Goal: Task Accomplishment & Management: Use online tool/utility

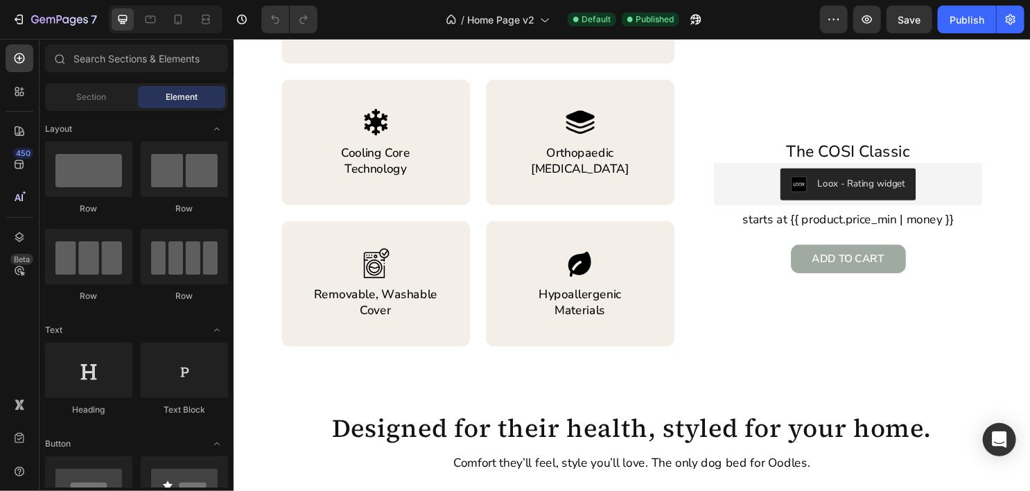
scroll to position [843, 0]
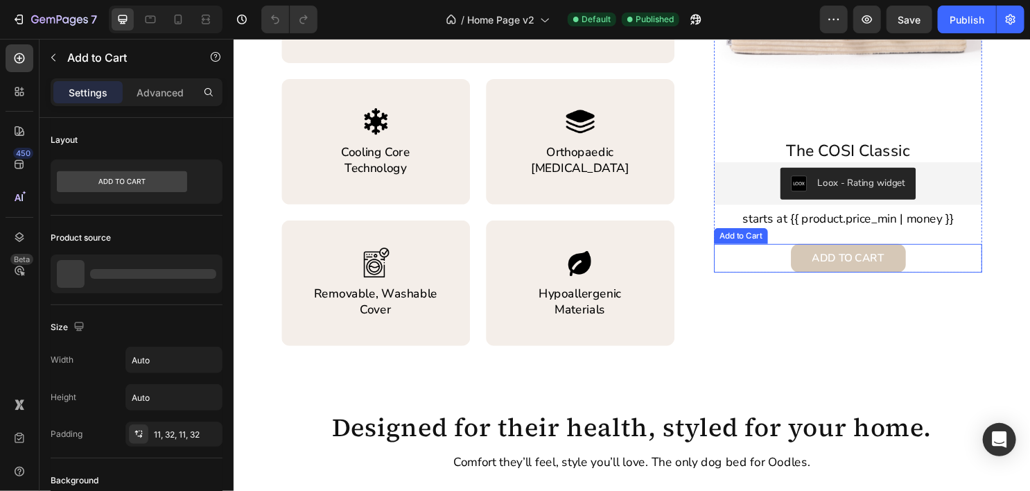
click at [819, 270] on button "Add to cart" at bounding box center [876, 267] width 120 height 30
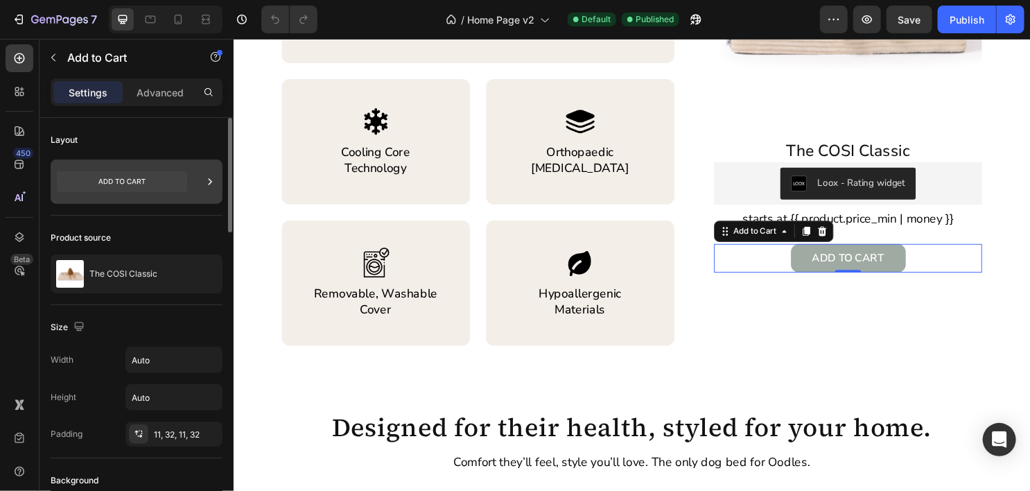
click at [107, 184] on icon at bounding box center [122, 181] width 130 height 21
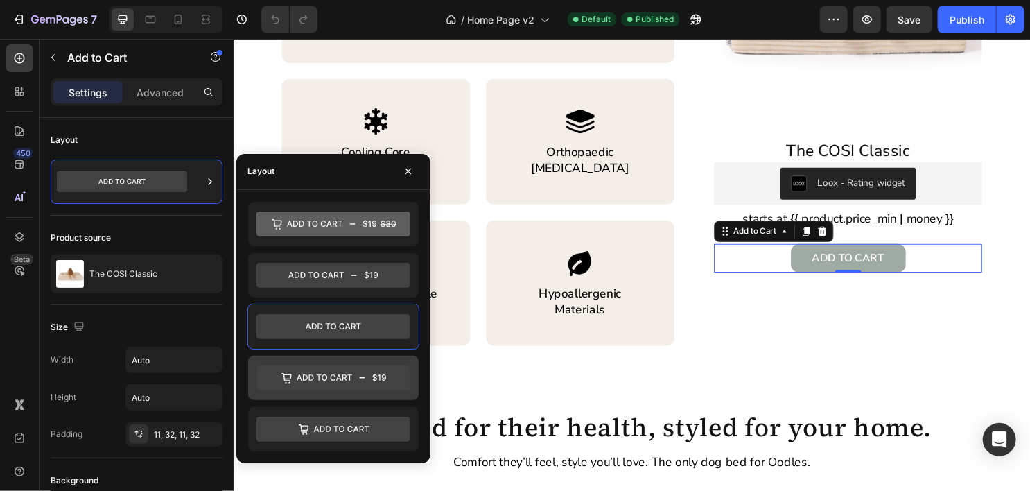
scroll to position [939, 0]
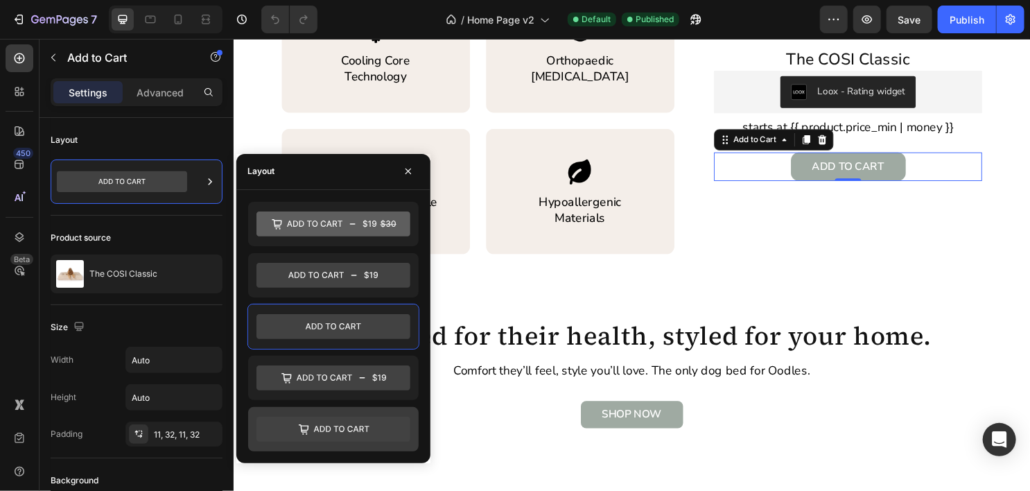
click at [327, 423] on icon at bounding box center [334, 429] width 154 height 25
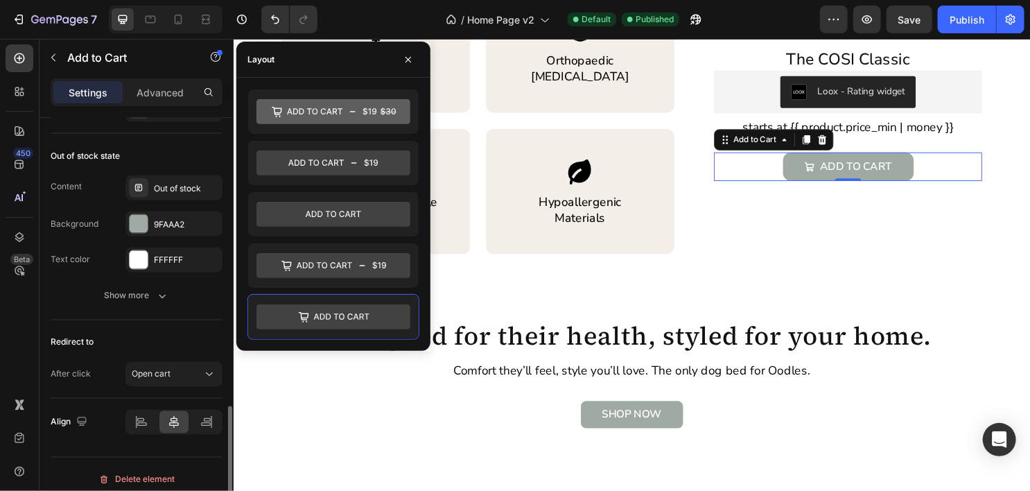
scroll to position [1180, 0]
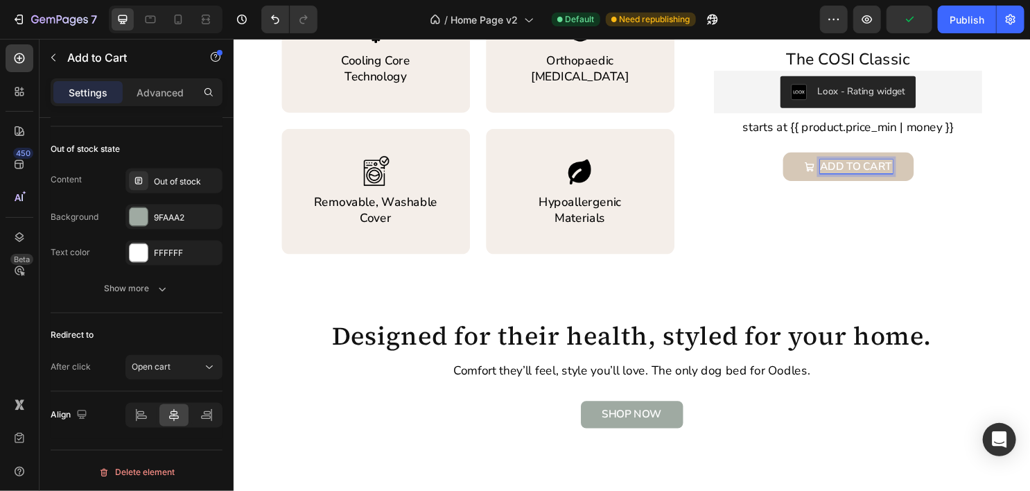
click at [895, 165] on p "Add to cart" at bounding box center [884, 171] width 76 height 15
click at [829, 157] on button "SHOP" at bounding box center [875, 172] width 92 height 30
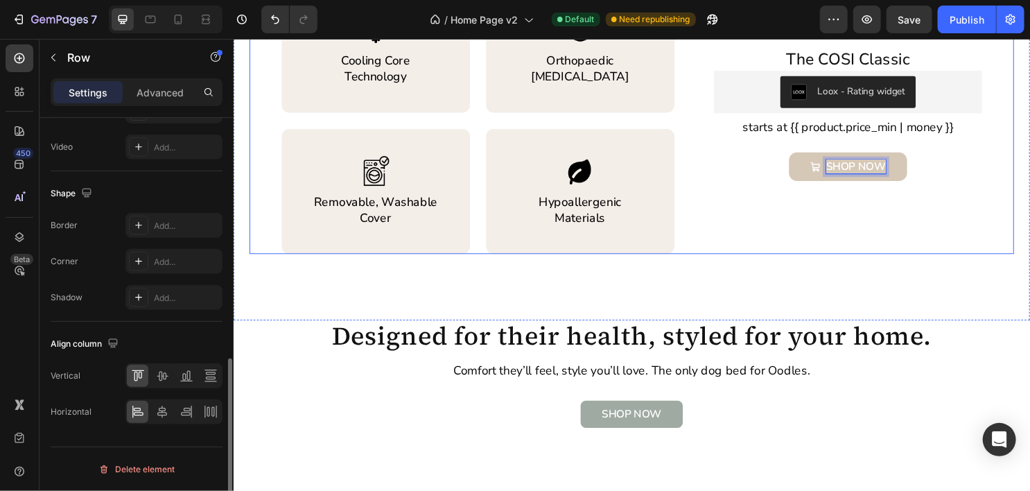
click at [845, 241] on div "Product Images The COSI Classic Product Title Loox - Rating widget Loox starts …" at bounding box center [875, 8] width 280 height 510
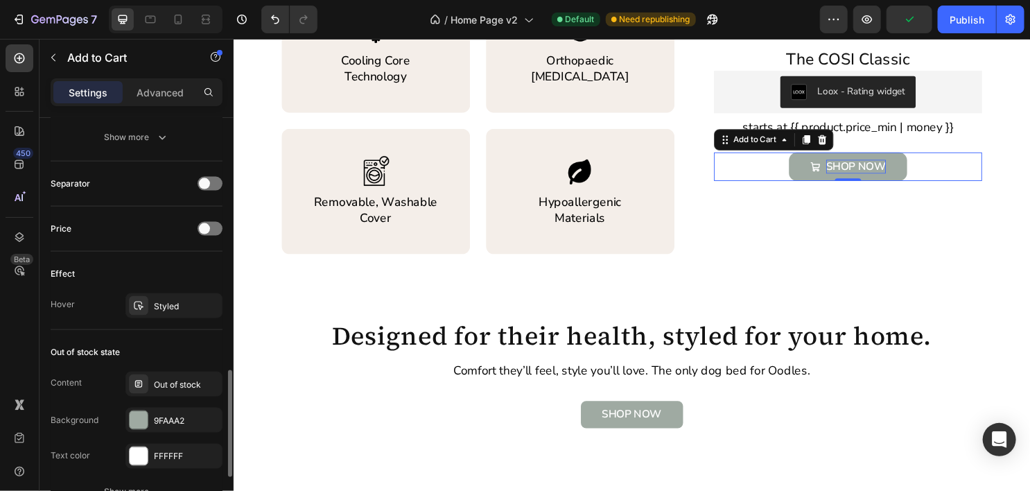
scroll to position [978, 0]
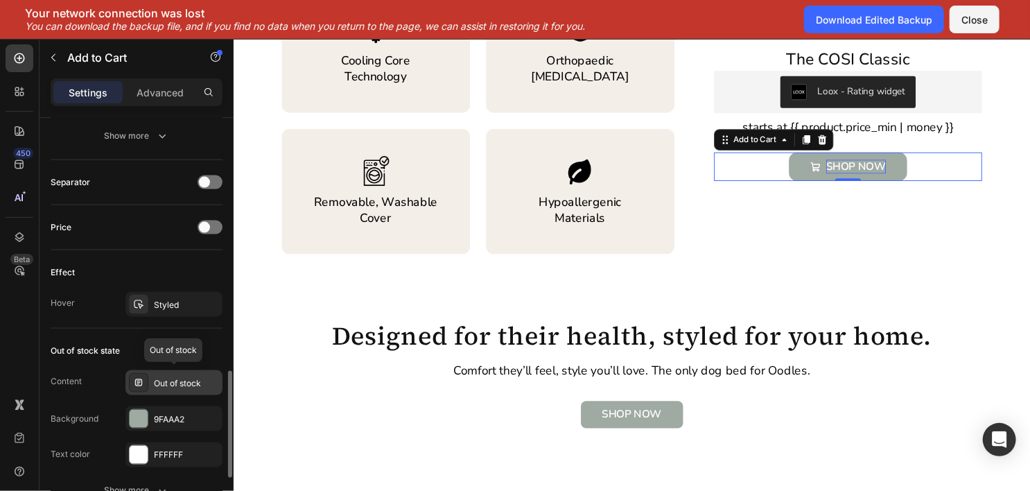
click at [164, 382] on div "Out of stock" at bounding box center [186, 383] width 65 height 12
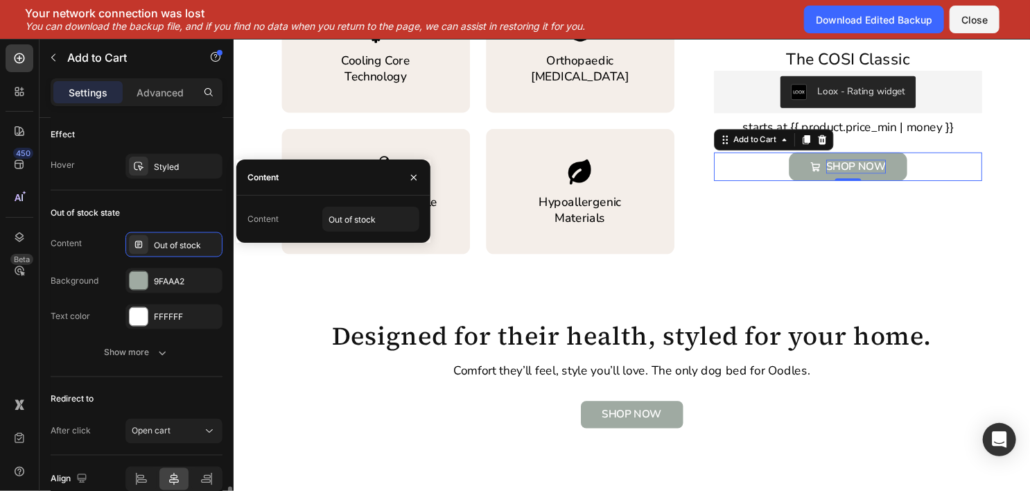
scroll to position [1180, 0]
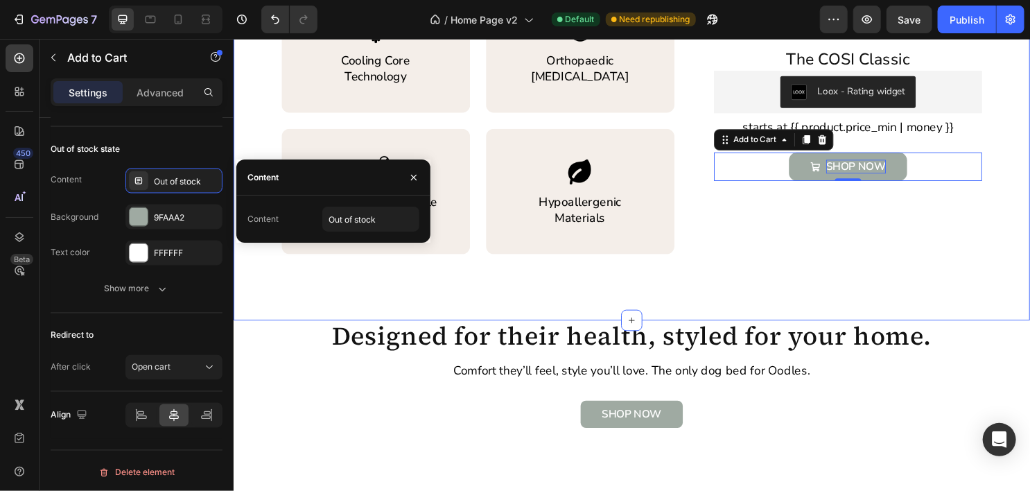
click at [769, 305] on div "The COSI Classic Heading Made Just for Oodles Oodles are active, intelligent, a…" at bounding box center [649, 8] width 832 height 648
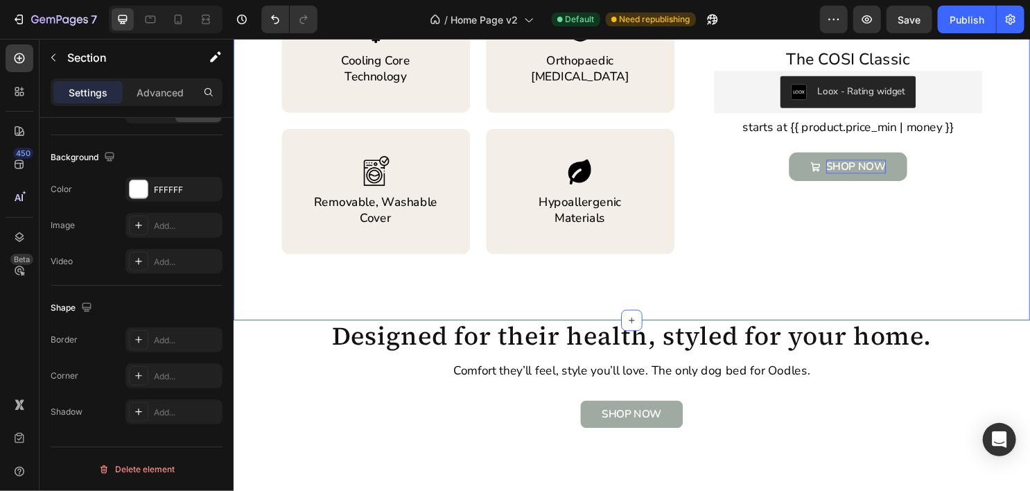
scroll to position [0, 0]
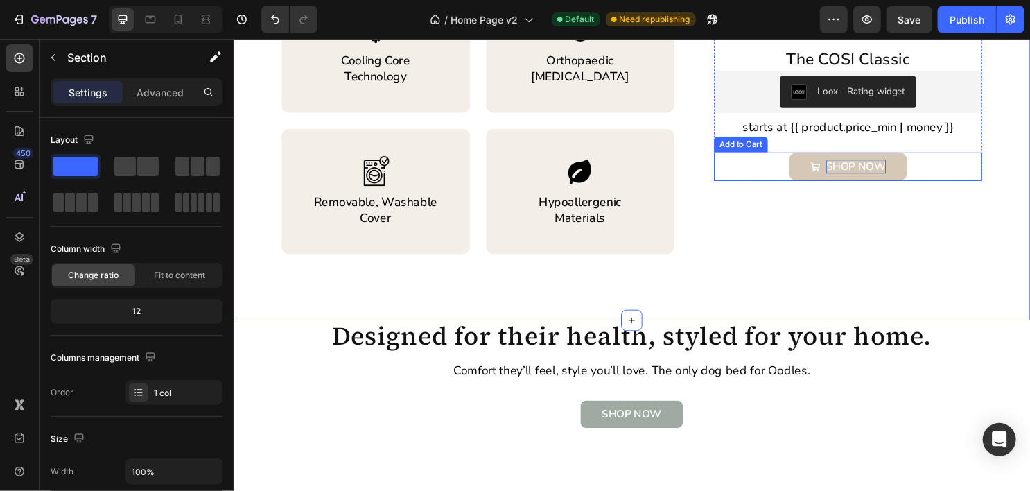
click at [820, 178] on button "SHOP NOW" at bounding box center [874, 172] width 123 height 30
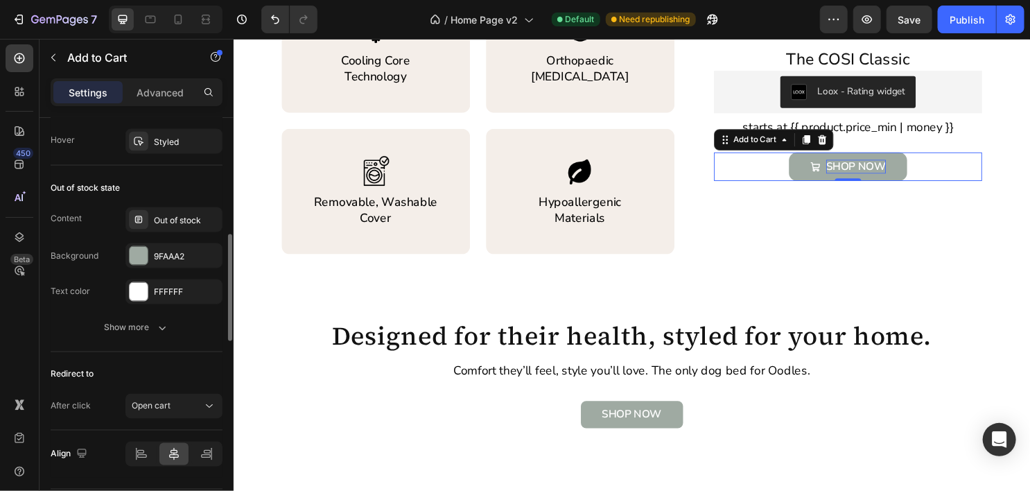
scroll to position [1180, 0]
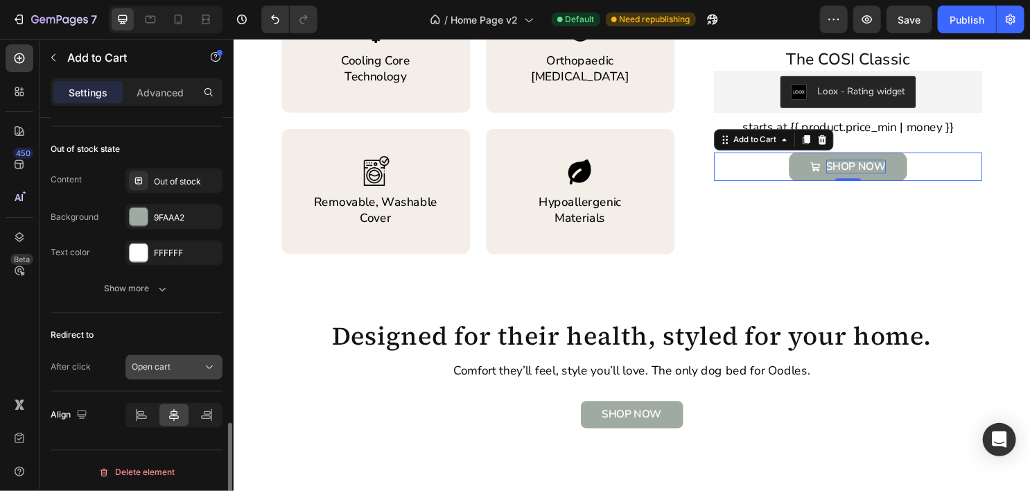
click at [188, 363] on div "Open cart" at bounding box center [167, 367] width 71 height 12
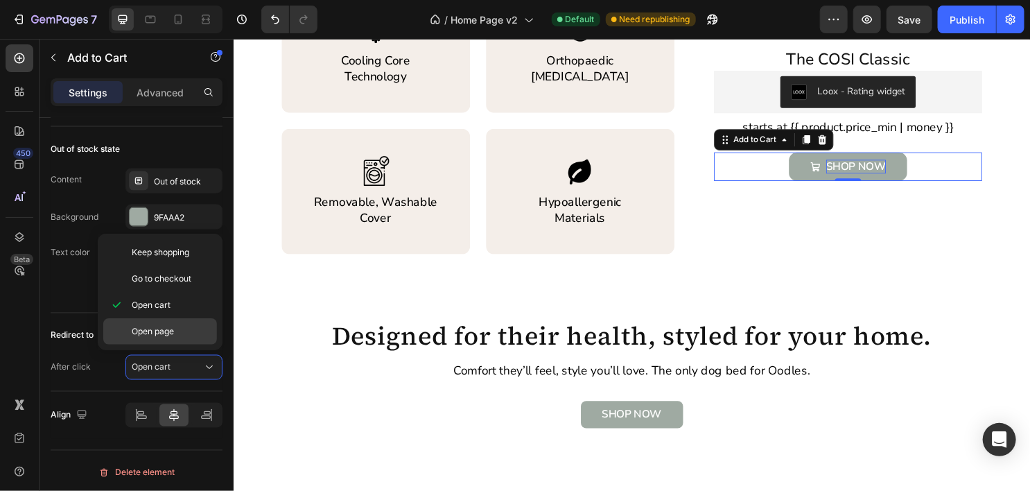
click at [151, 332] on span "Open page" at bounding box center [153, 331] width 42 height 12
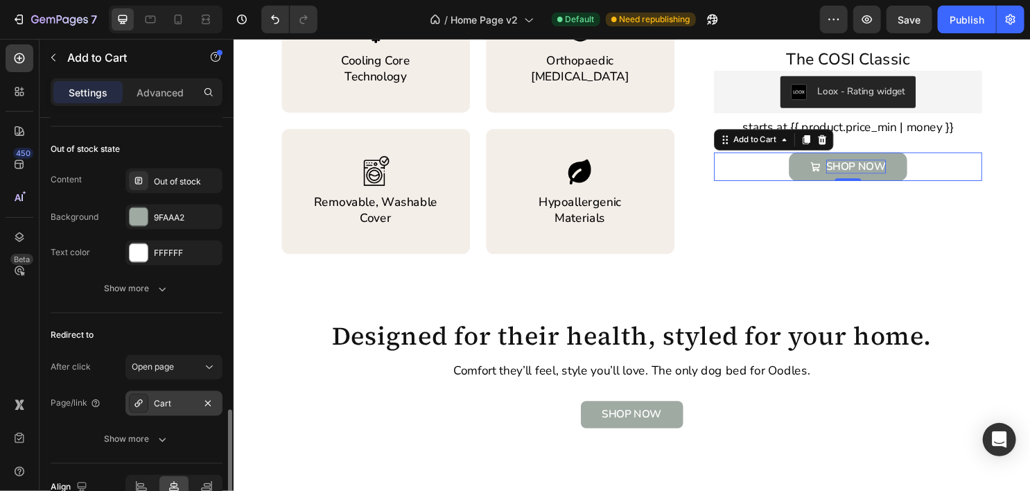
click at [161, 404] on div "Cart" at bounding box center [174, 404] width 40 height 12
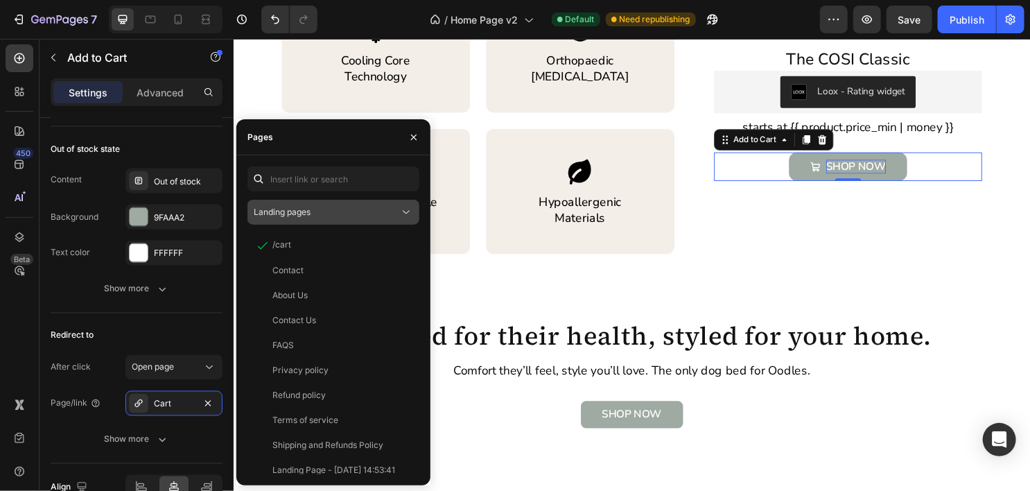
click at [307, 209] on span "Landing pages" at bounding box center [282, 212] width 57 height 10
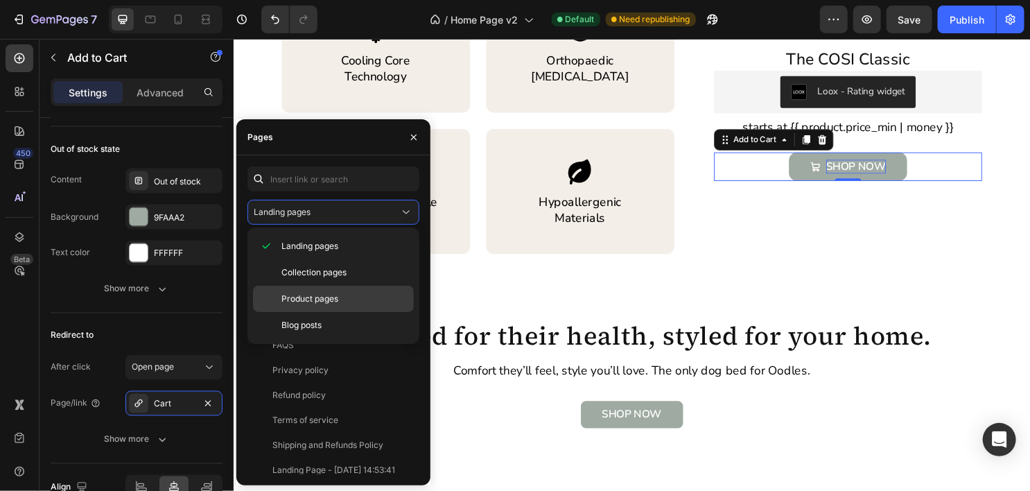
click at [324, 293] on span "Product pages" at bounding box center [310, 299] width 57 height 12
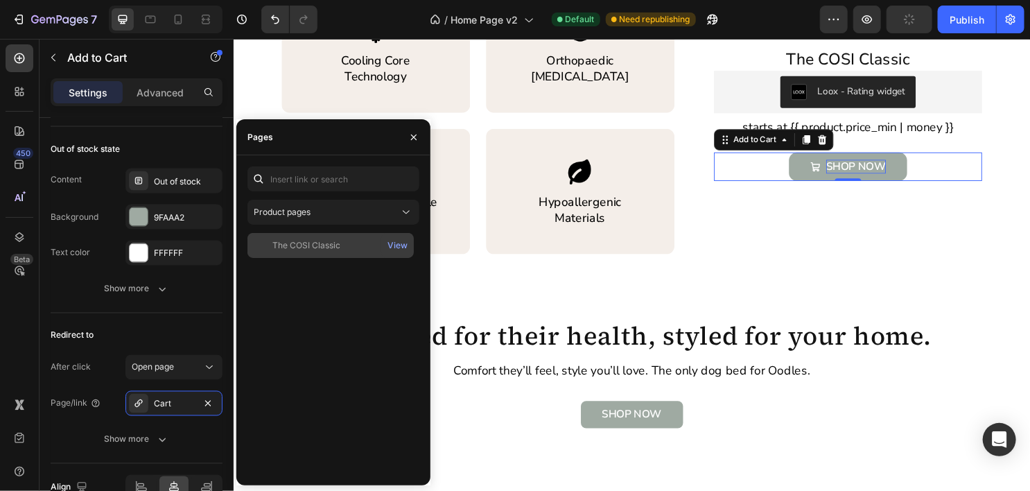
click at [309, 241] on div "The COSI Classic" at bounding box center [307, 245] width 68 height 12
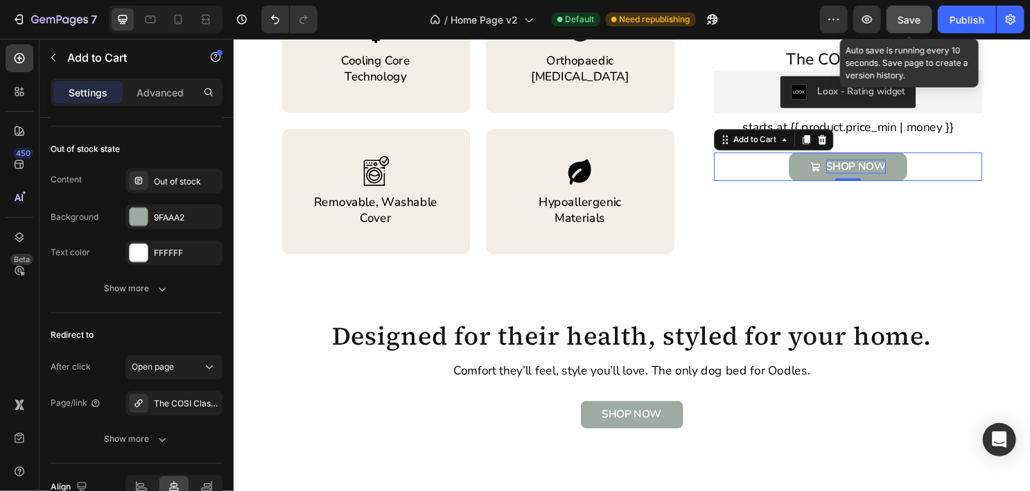
click at [906, 19] on span "Save" at bounding box center [910, 20] width 23 height 12
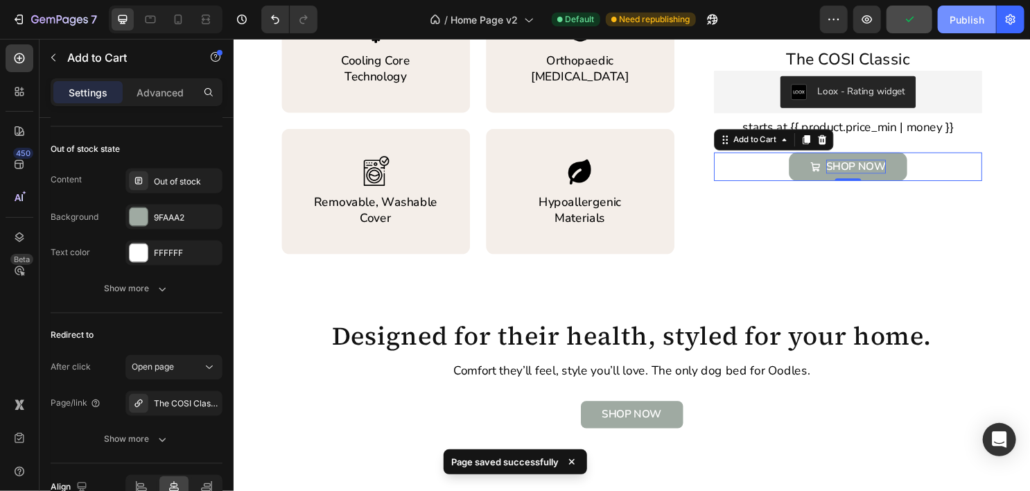
click at [960, 17] on div "Publish" at bounding box center [967, 19] width 35 height 15
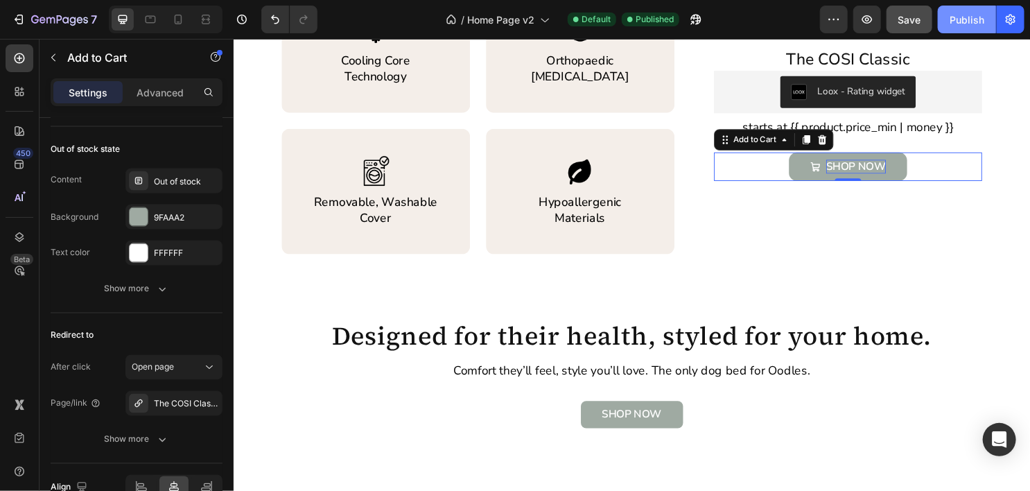
click at [949, 17] on button "Publish" at bounding box center [967, 20] width 58 height 28
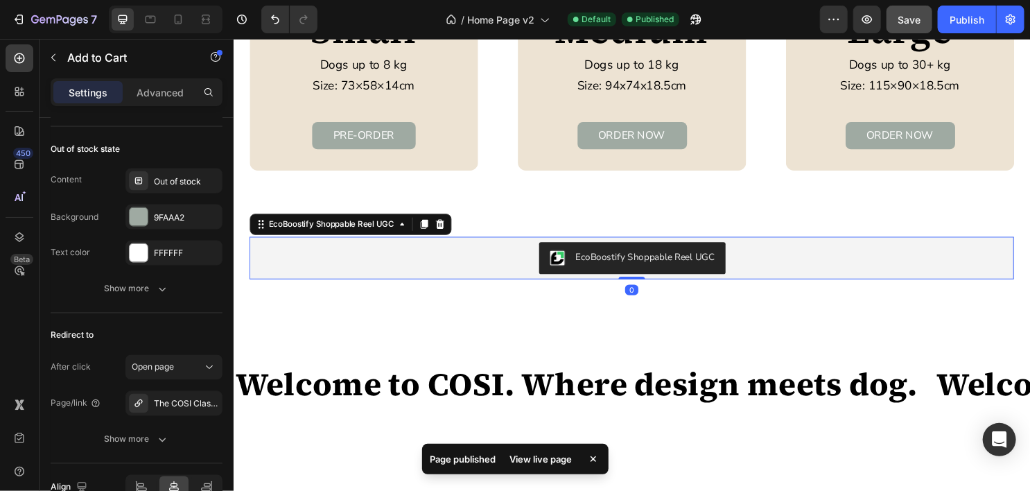
scroll to position [0, 0]
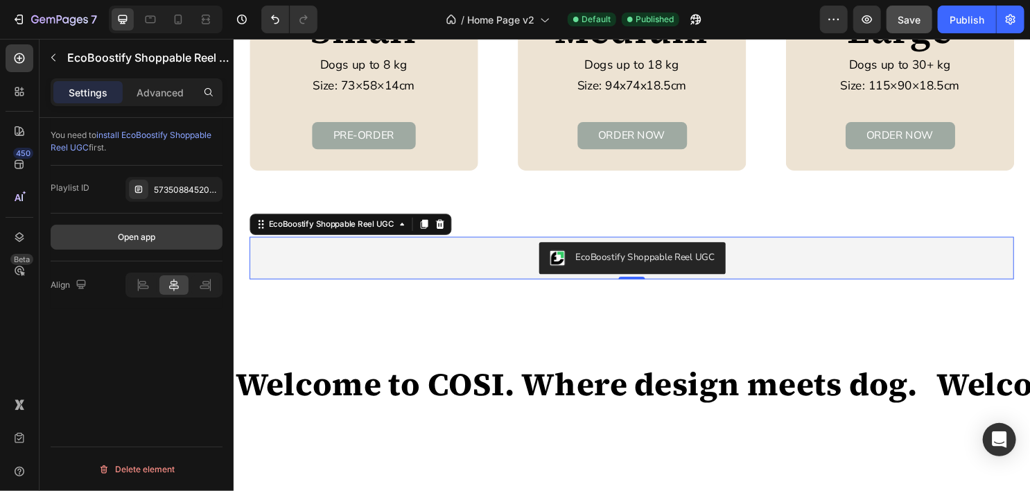
click at [121, 237] on div "Open app" at bounding box center [136, 237] width 37 height 12
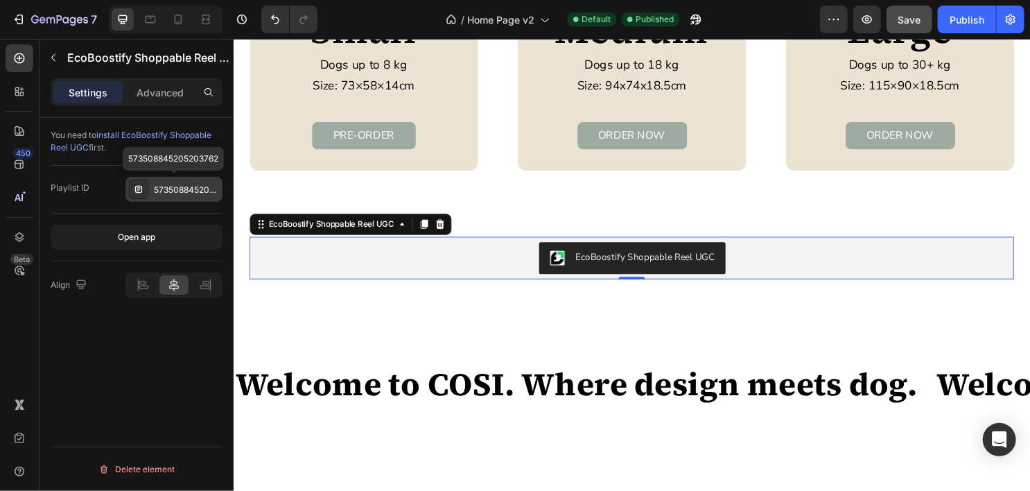
click at [164, 188] on div "573508845205203762" at bounding box center [186, 190] width 65 height 12
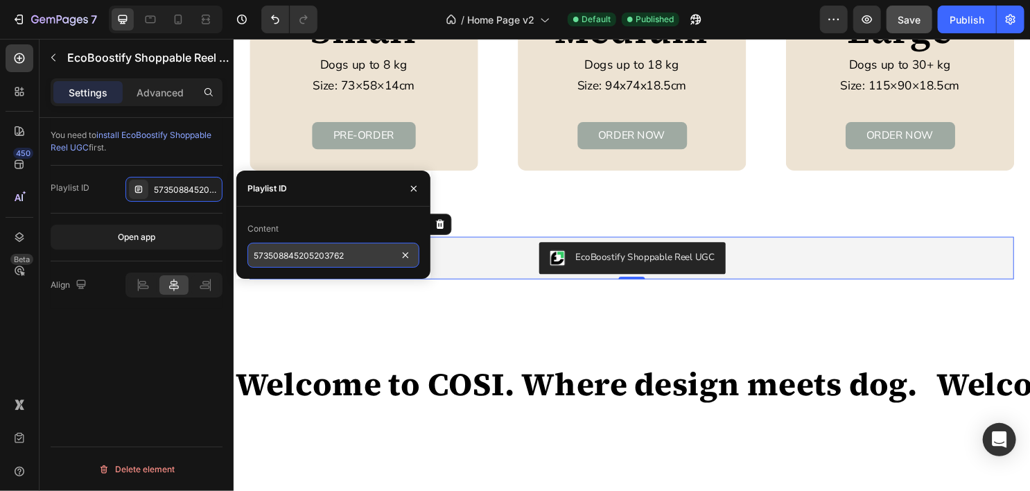
click at [272, 250] on input "573508845205203762" at bounding box center [334, 255] width 172 height 25
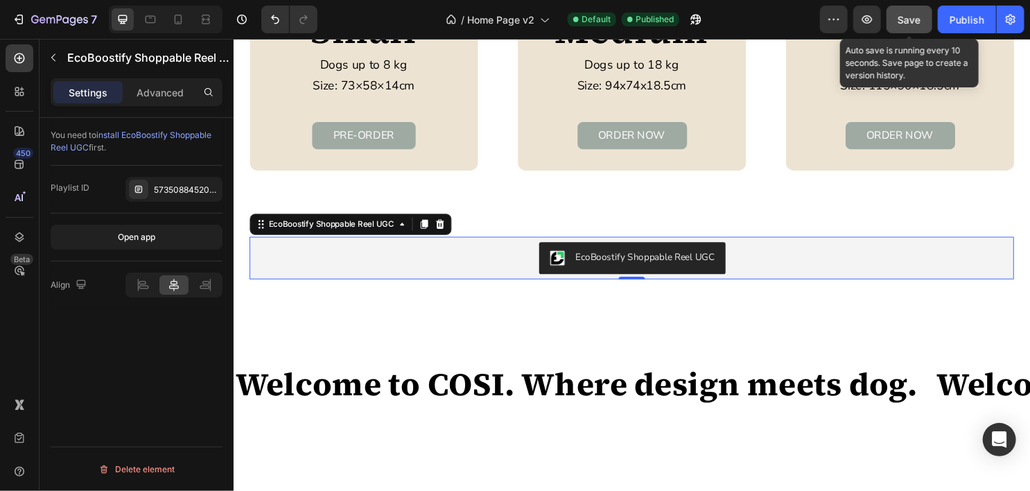
click at [919, 19] on span "Save" at bounding box center [910, 20] width 23 height 12
